Goal: Submit feedback/report problem

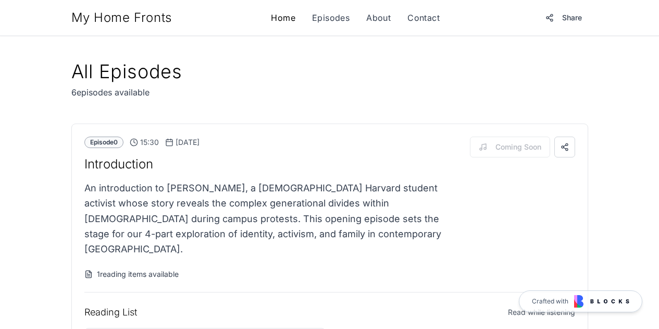
click at [278, 17] on link "Home" at bounding box center [283, 17] width 24 height 12
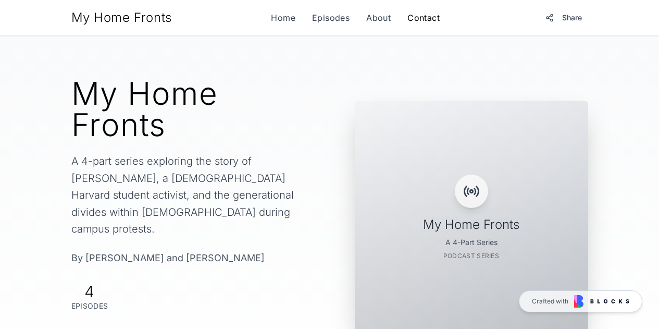
click at [420, 16] on link "Contact" at bounding box center [423, 17] width 32 height 12
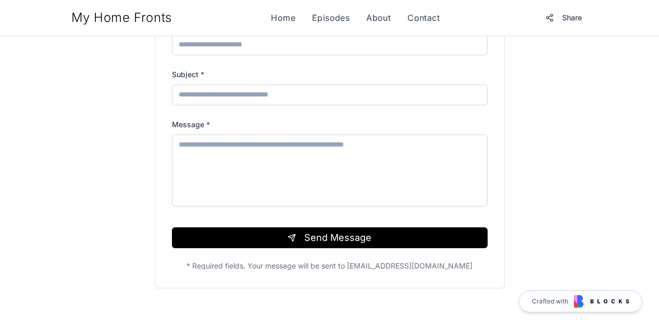
scroll to position [260, 0]
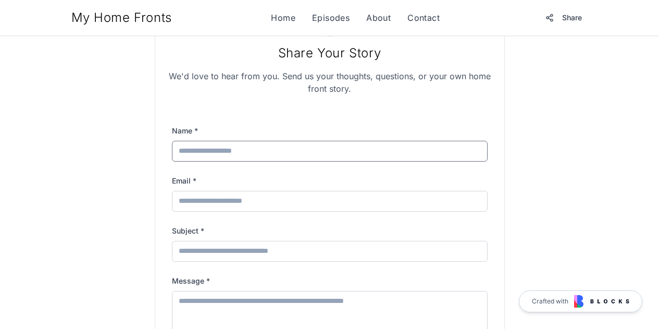
click at [286, 150] on input "Name *" at bounding box center [330, 151] width 316 height 21
type input "**********"
click at [298, 210] on input "Email *" at bounding box center [330, 201] width 316 height 21
type input "*"
type input "**********"
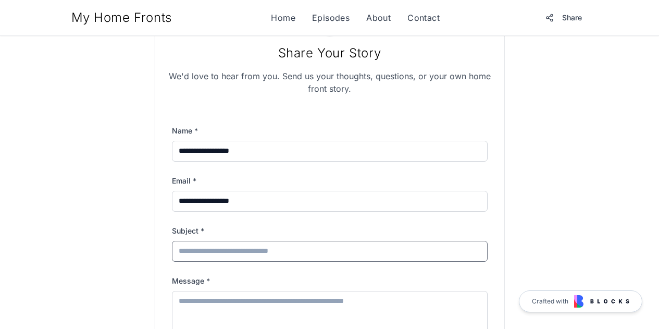
click at [297, 255] on input "Subject *" at bounding box center [330, 251] width 316 height 21
type input "*****"
click at [222, 307] on textarea "Message *" at bounding box center [330, 327] width 316 height 72
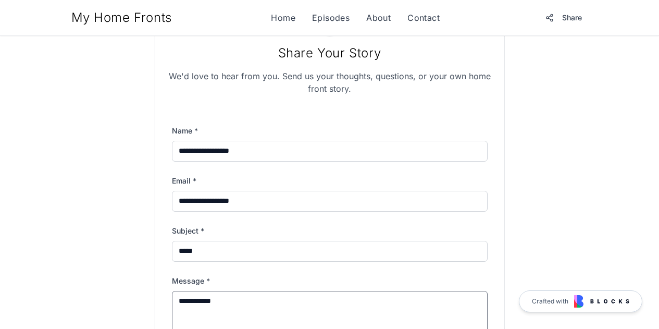
scroll to position [573, 0]
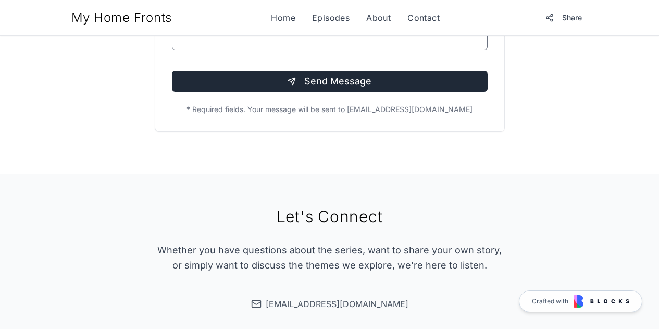
type textarea "**********"
click at [372, 82] on button "Send Message" at bounding box center [330, 81] width 316 height 21
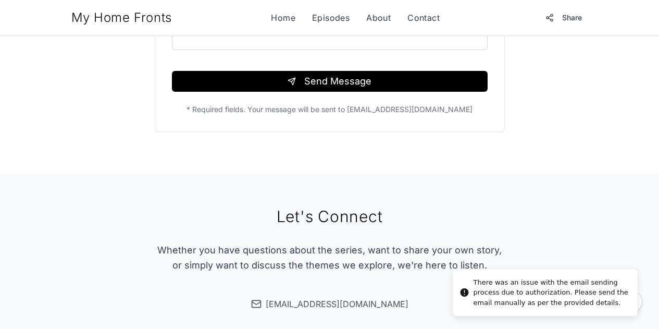
drag, startPoint x: 604, startPoint y: 304, endPoint x: 531, endPoint y: 304, distance: 72.9
click at [531, 304] on div "There was an issue with the email sending process due to authorization. Please …" at bounding box center [551, 292] width 156 height 31
drag, startPoint x: 603, startPoint y: 304, endPoint x: 529, endPoint y: 306, distance: 74.5
click at [529, 306] on div "There was an issue with the email sending process due to authorization. Please …" at bounding box center [551, 292] width 156 height 31
click at [529, 300] on div "There was an issue with the email sending process due to authorization. Please …" at bounding box center [560, 292] width 156 height 31
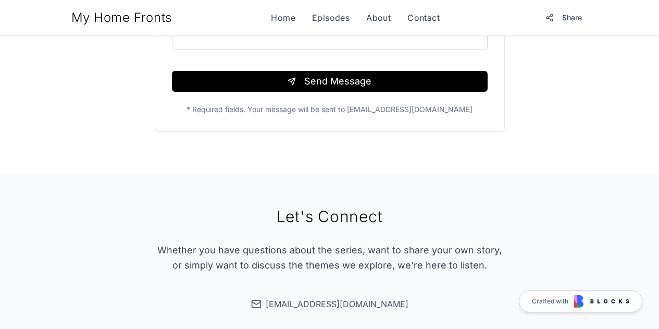
scroll to position [729, 0]
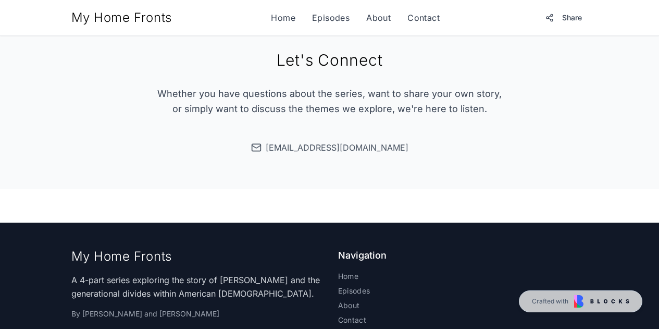
click at [337, 149] on span "romy1n@gmail.com" at bounding box center [337, 147] width 143 height 12
